Goal: Navigation & Orientation: Go to known website

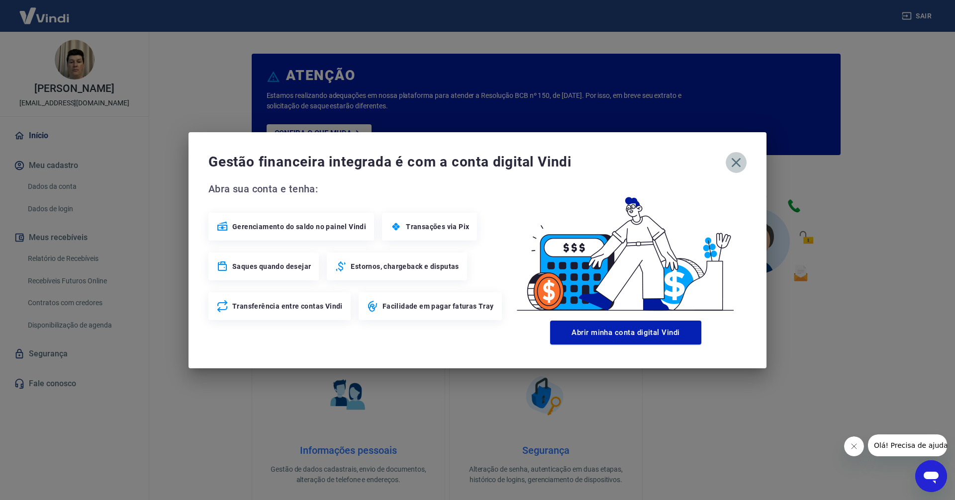
click at [736, 160] on icon "button" at bounding box center [736, 163] width 16 height 16
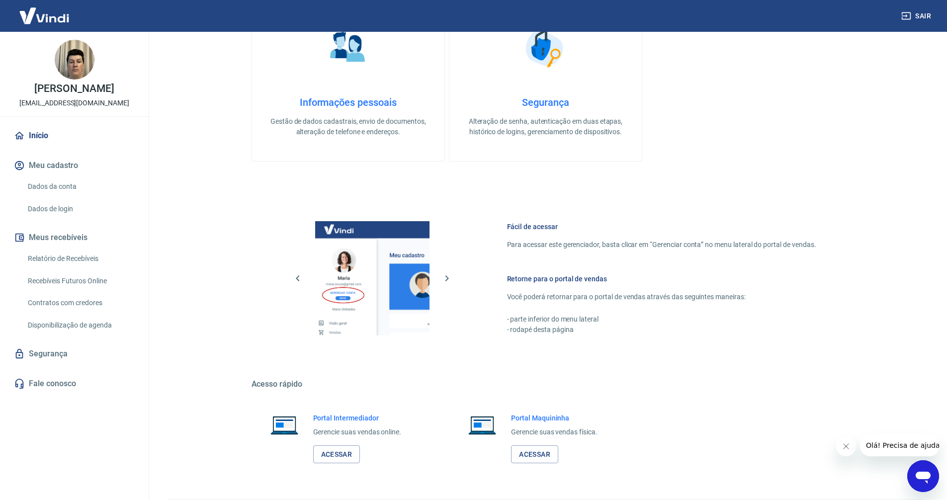
scroll to position [378, 0]
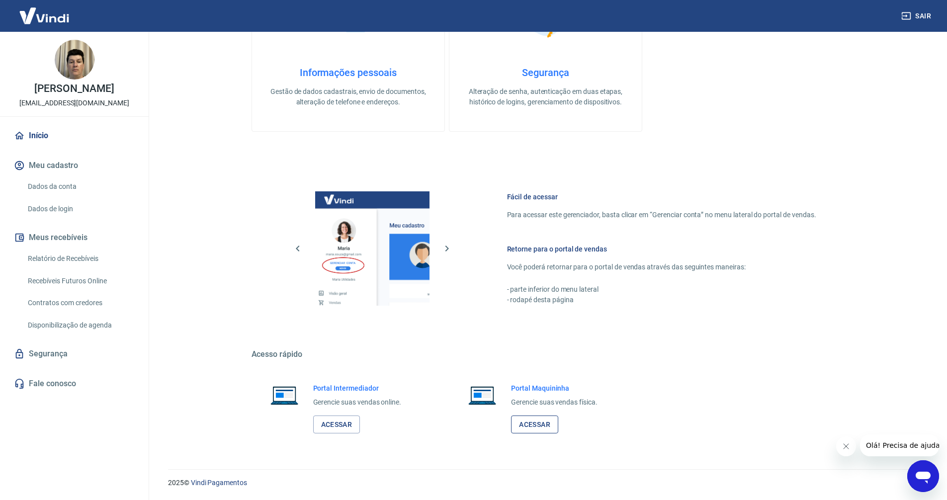
click at [529, 424] on link "Acessar" at bounding box center [534, 425] width 47 height 18
click at [339, 425] on link "Acessar" at bounding box center [336, 425] width 47 height 18
